Goal: Check status

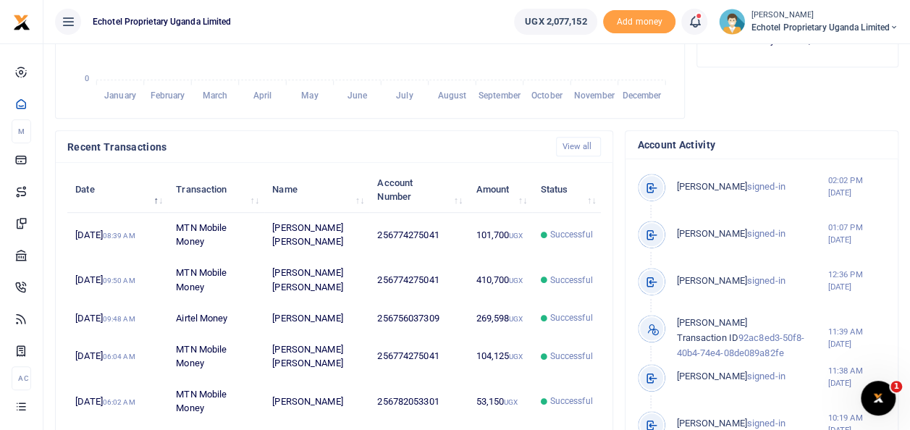
scroll to position [507, 0]
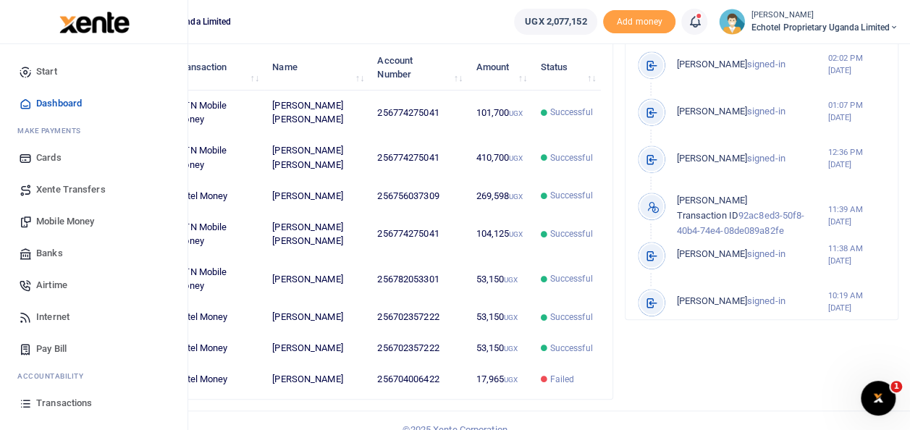
click at [58, 224] on span "Mobile Money" at bounding box center [65, 221] width 58 height 14
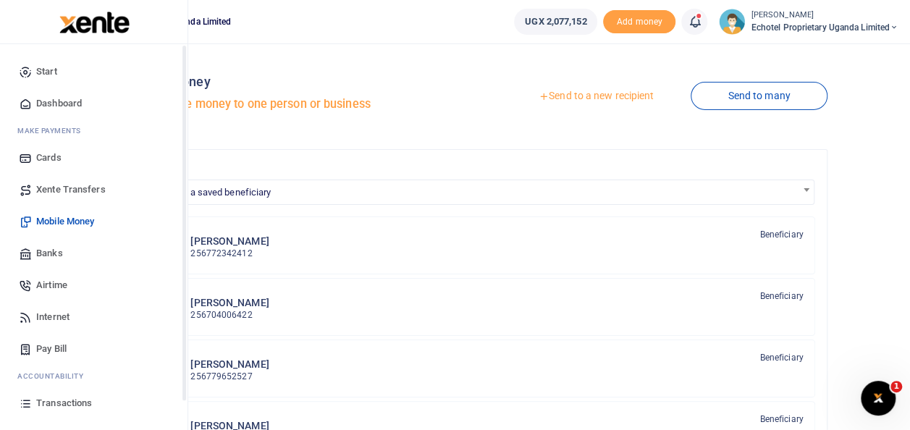
click at [44, 400] on span "Transactions" at bounding box center [64, 403] width 56 height 14
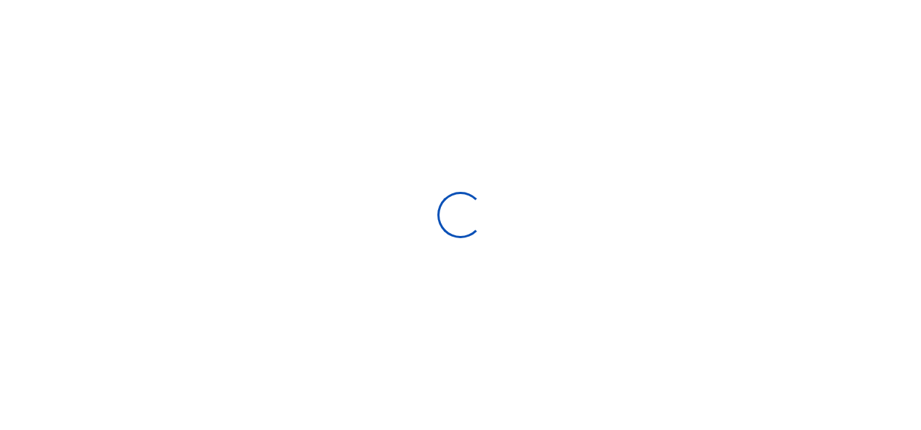
select select
type input "[DATE] - [DATE]"
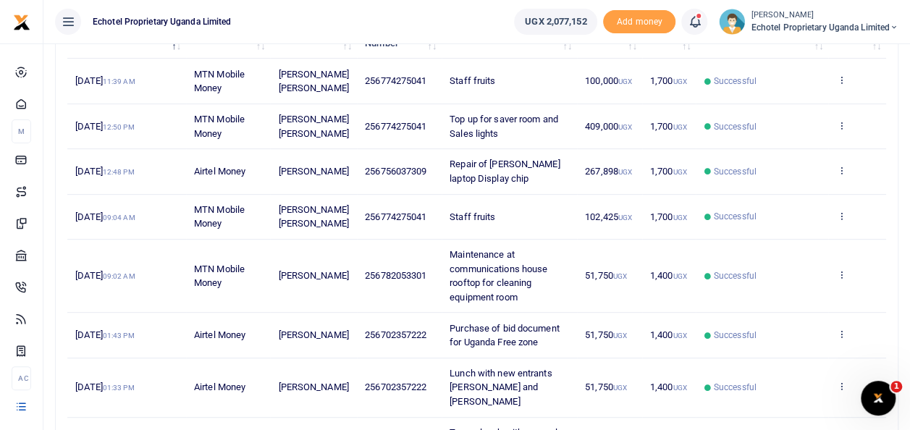
scroll to position [217, 0]
